Goal: Information Seeking & Learning: Learn about a topic

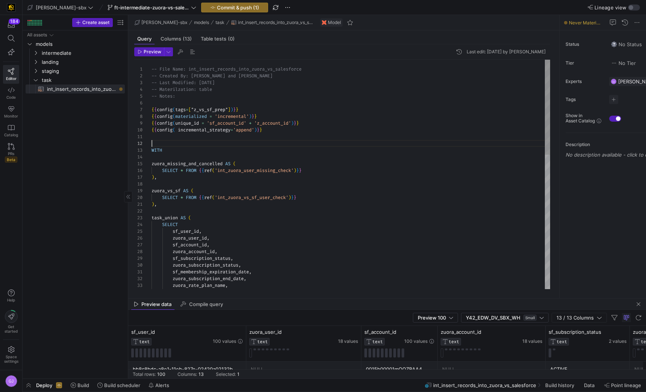
scroll to position [7, 0]
click at [60, 58] on span "landing" at bounding box center [74, 62] width 64 height 9
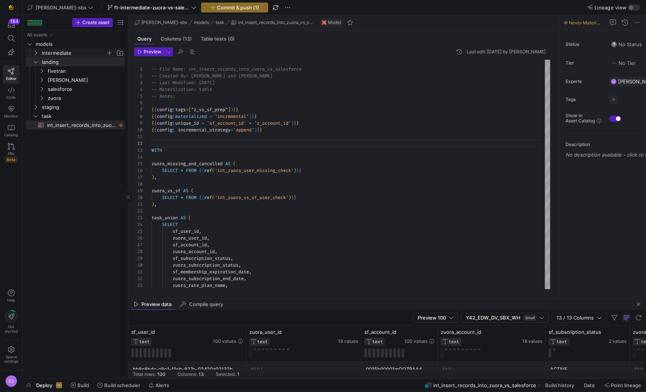
click at [63, 55] on span "intermediate" at bounding box center [74, 53] width 64 height 9
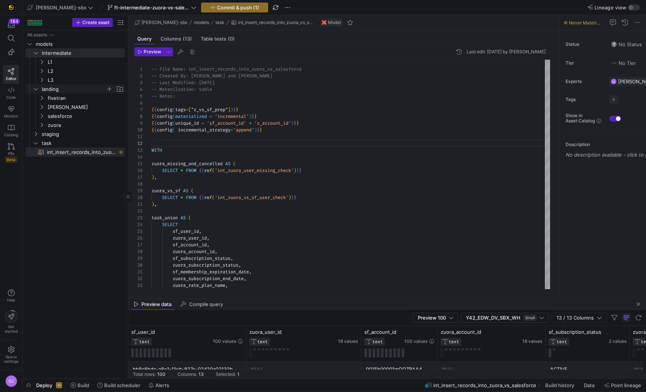
click at [59, 89] on span "landing" at bounding box center [74, 89] width 64 height 9
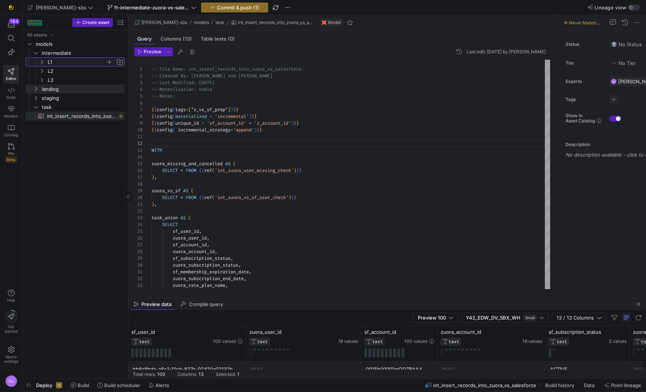
click at [55, 64] on span "L1" at bounding box center [77, 62] width 58 height 9
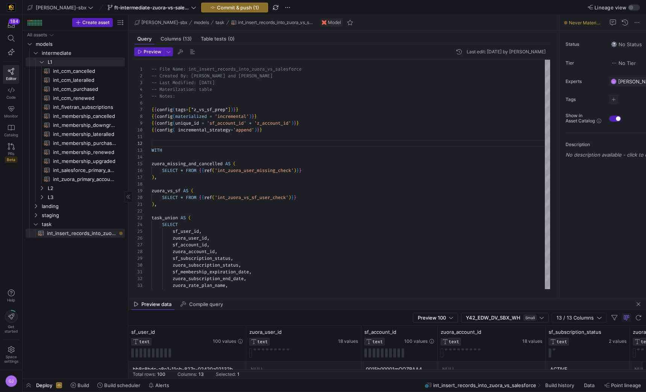
click at [78, 74] on span "int_ccm_cancelled​​​​​​​​​​" at bounding box center [84, 71] width 63 height 9
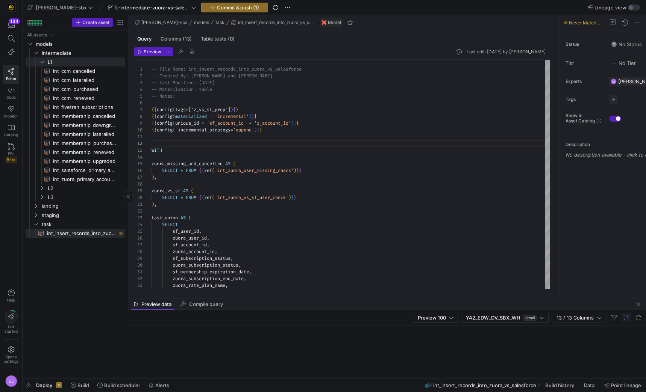
click at [78, 74] on span "int_ccm_cancelled​​​​​​​​​​" at bounding box center [84, 71] width 63 height 9
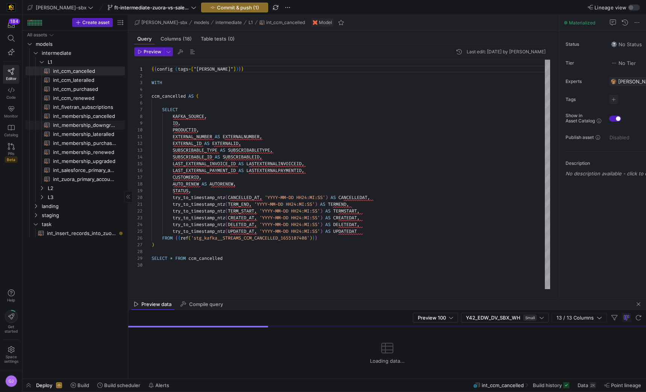
click at [104, 128] on span "int_membership_downgraded​​​​​​​​​​" at bounding box center [84, 125] width 63 height 9
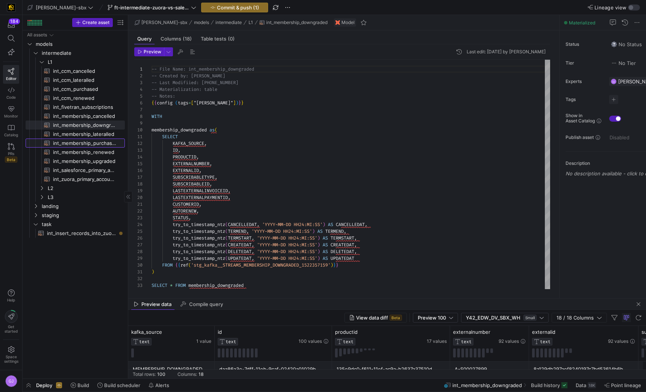
click at [96, 143] on span "int_membership_purchased​​​​​​​​​​" at bounding box center [84, 143] width 63 height 9
type textarea "{{config (tags=["kafka_joined_view"])}} WITH membership_purchased AS ( SELECT K…"
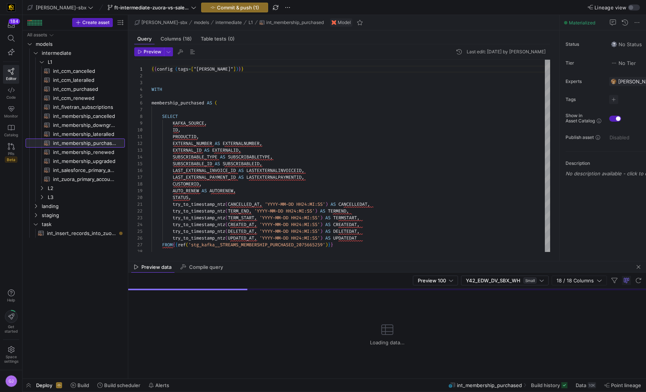
drag, startPoint x: 479, startPoint y: 299, endPoint x: 479, endPoint y: 261, distance: 37.6
click at [480, 261] on div at bounding box center [386, 261] width 517 height 0
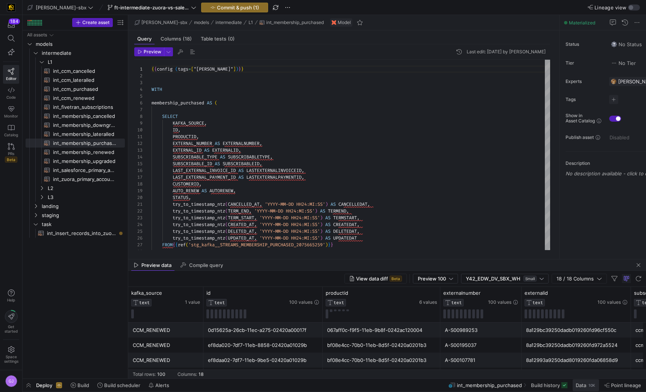
click at [579, 384] on span "Data" at bounding box center [580, 386] width 11 height 6
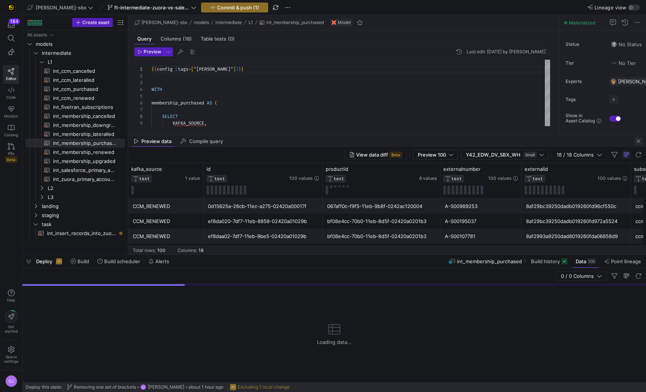
click at [640, 143] on span "button" at bounding box center [638, 141] width 9 height 9
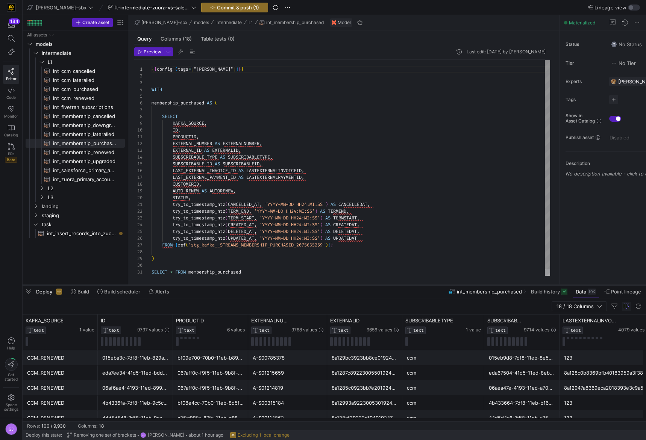
drag, startPoint x: 405, startPoint y: 302, endPoint x: 410, endPoint y: 284, distance: 18.5
click at [410, 284] on div at bounding box center [334, 285] width 623 height 3
